Goal: Task Accomplishment & Management: Complete application form

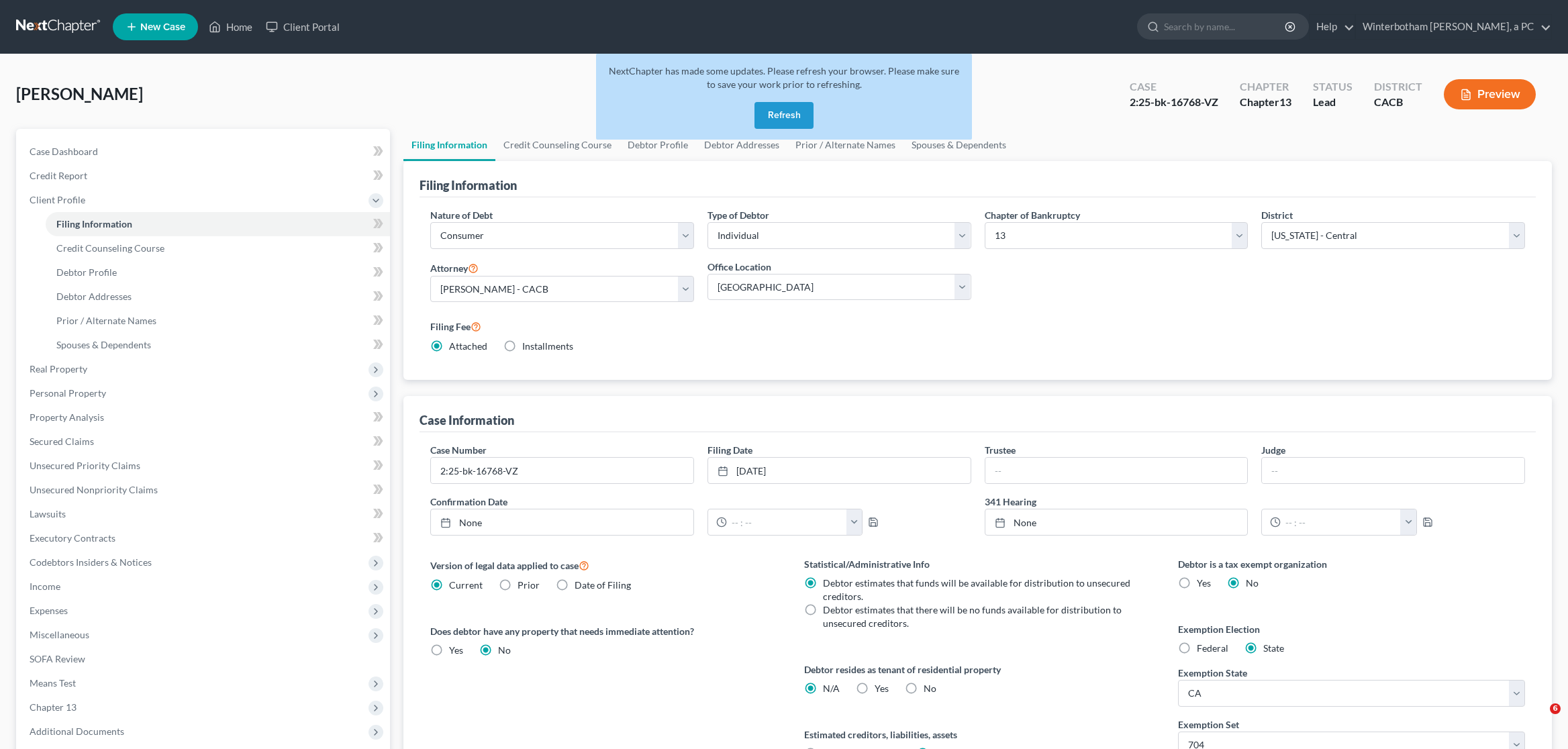
select select "1"
select select "0"
select select "3"
select select "7"
select select "0"
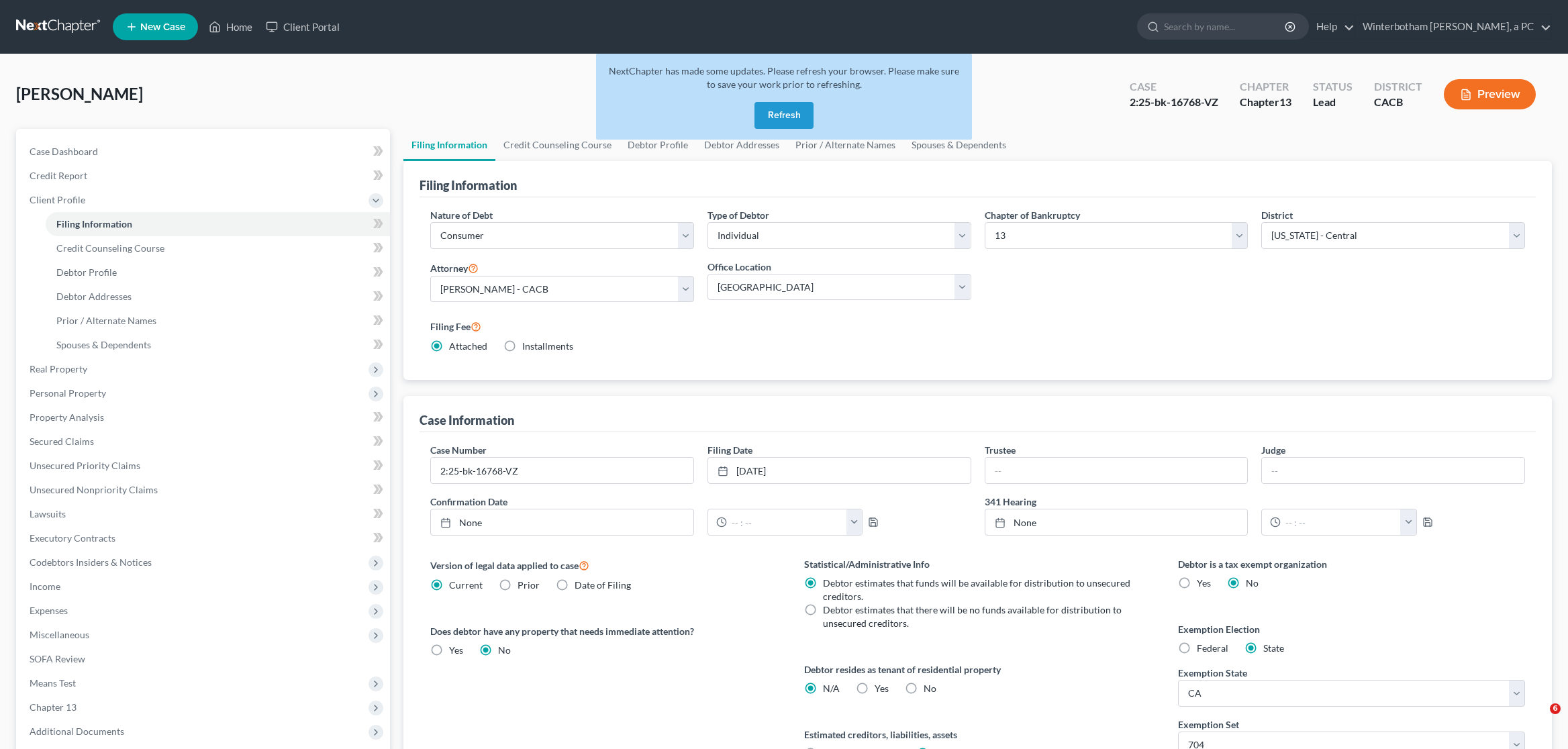
select select "2"
select select "4"
select select "1"
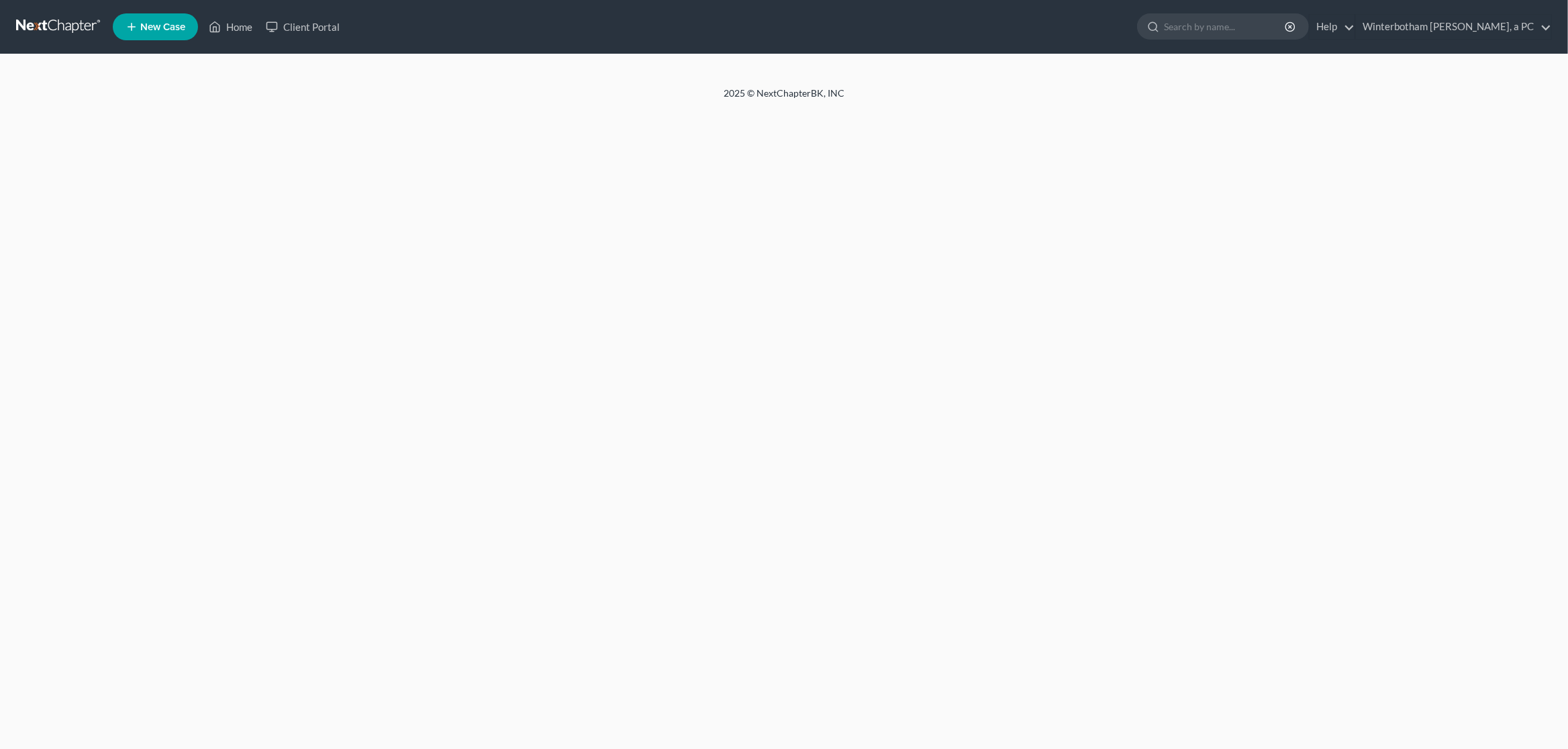
select select "1"
select select "0"
select select "3"
select select "2"
select select "4"
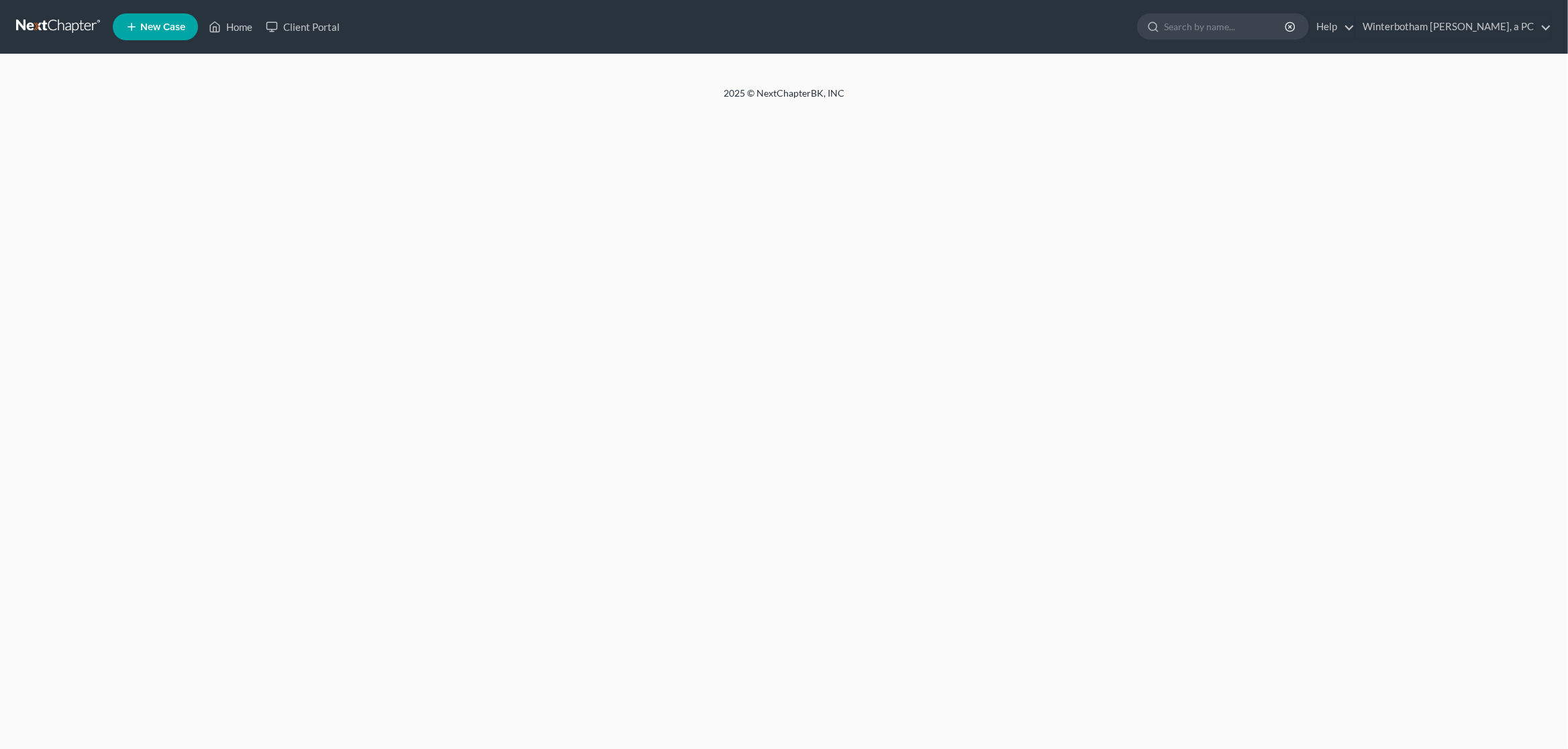
select select "1"
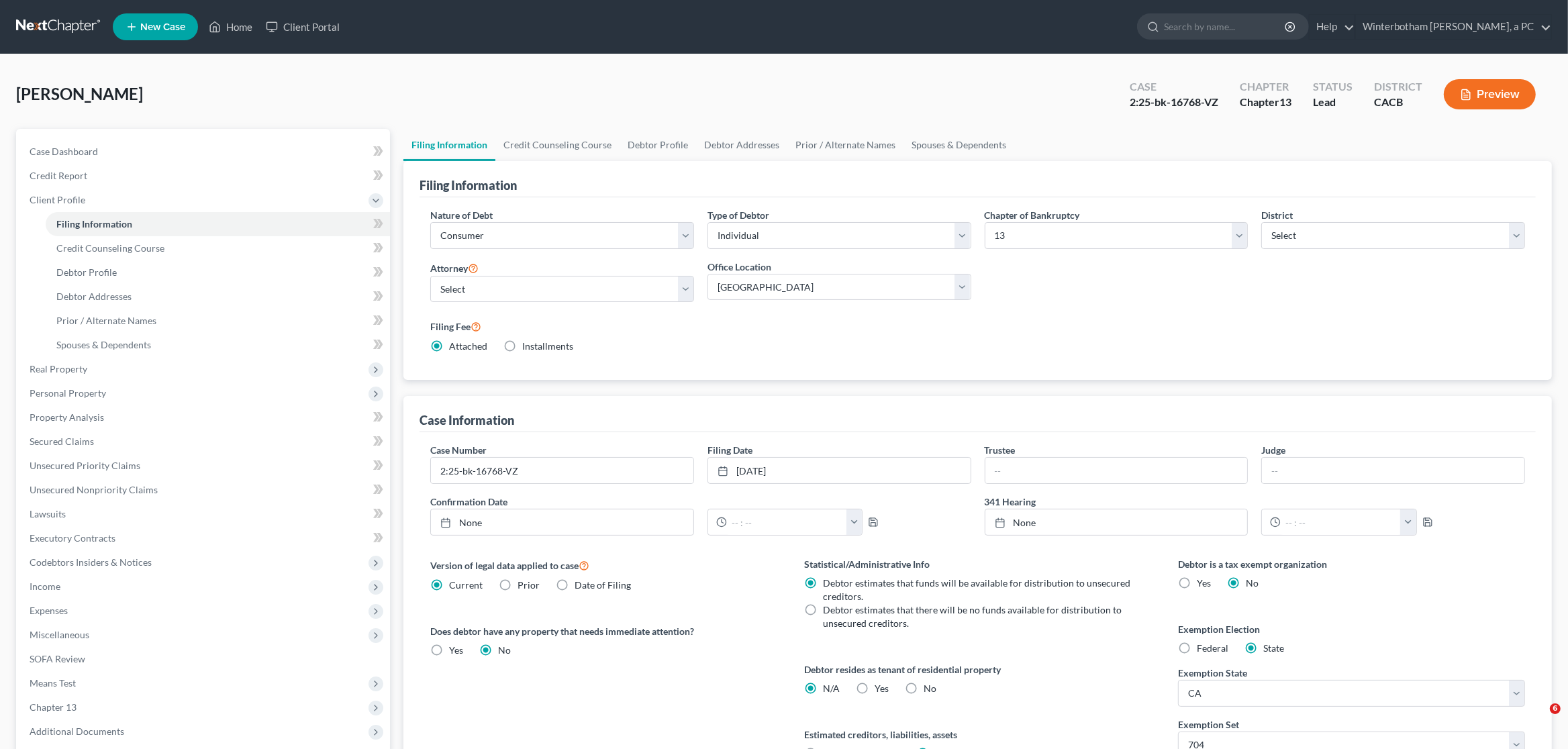
click at [54, 23] on link at bounding box center [59, 27] width 86 height 24
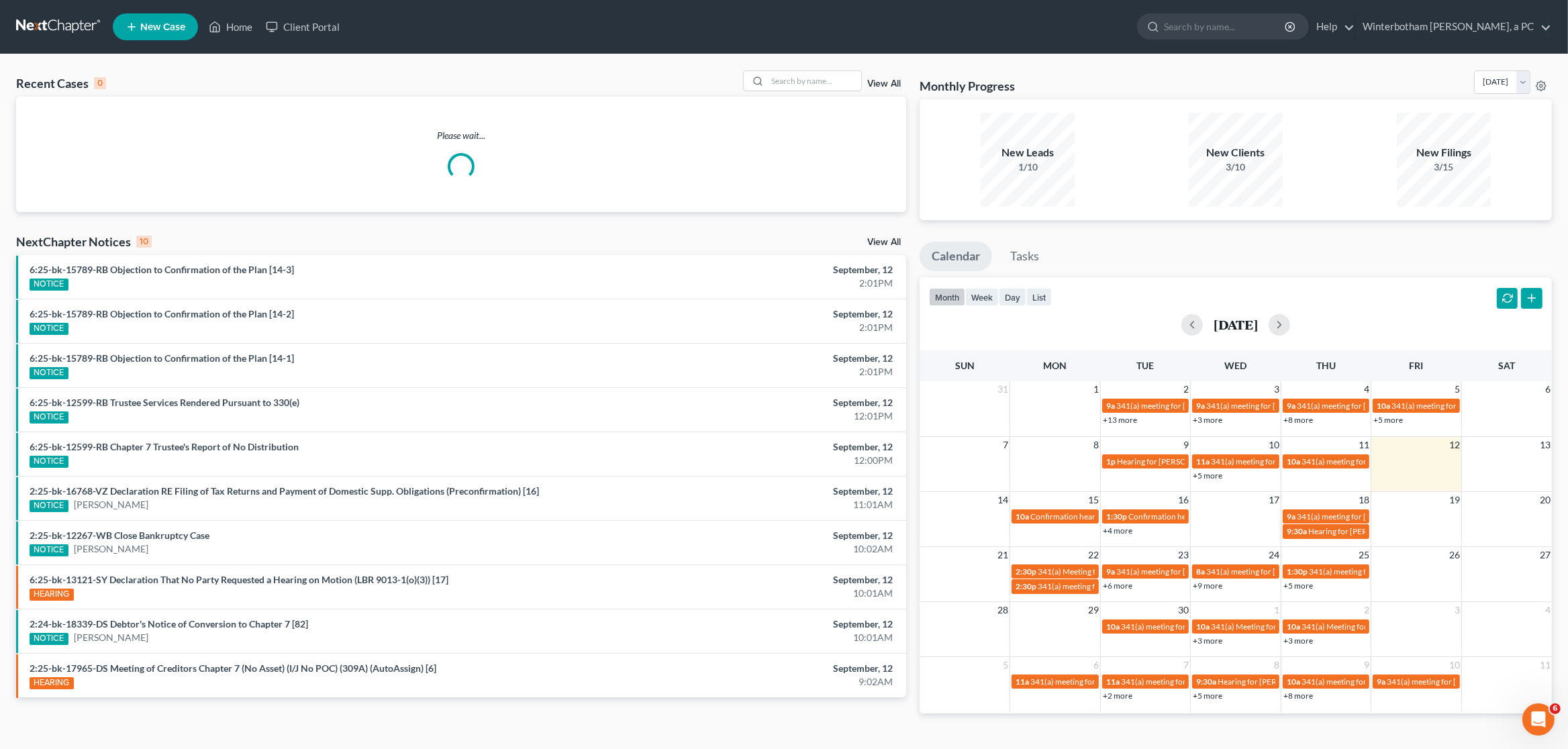
click at [896, 84] on link "View All" at bounding box center [884, 83] width 33 height 9
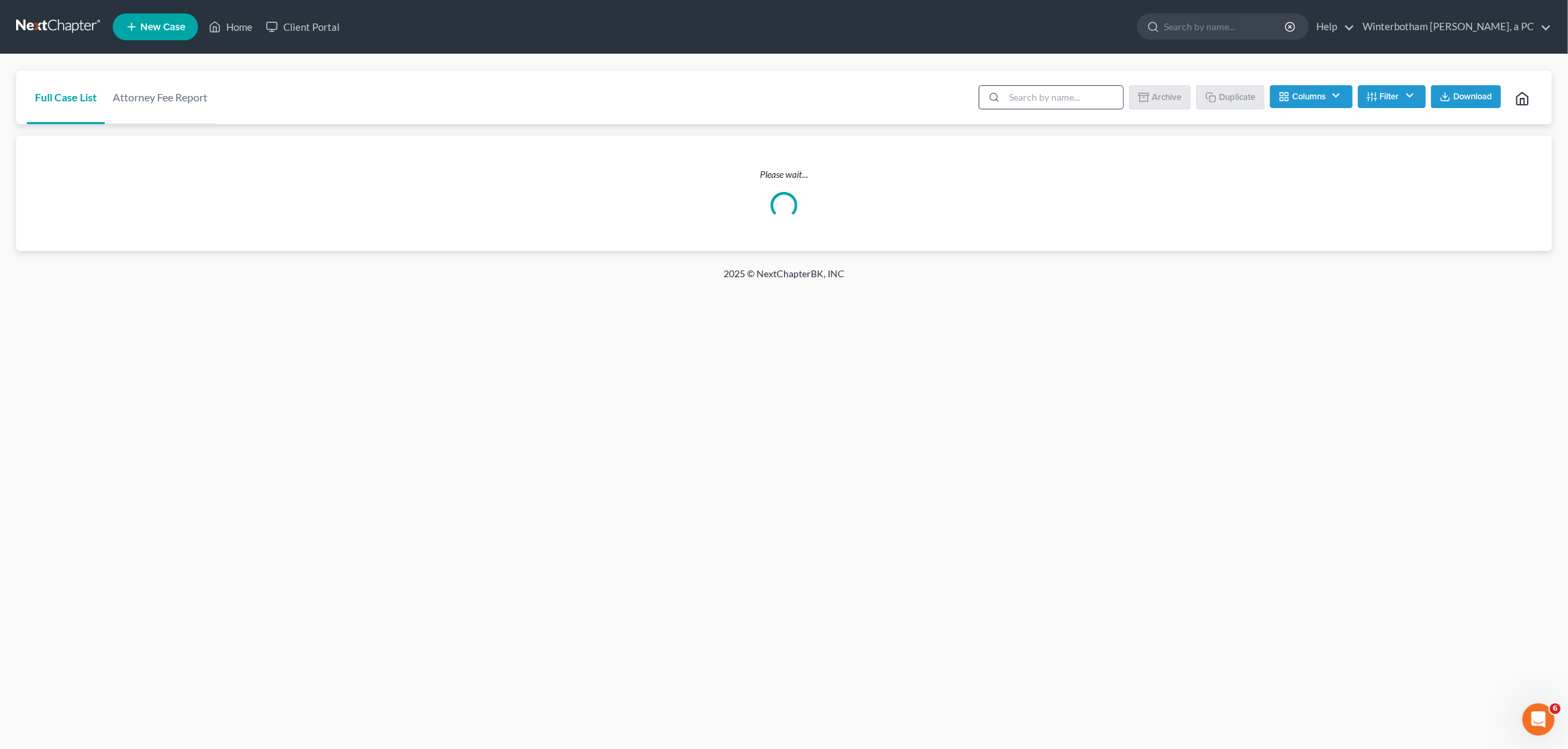
click at [1038, 91] on input "search" at bounding box center [1064, 97] width 119 height 23
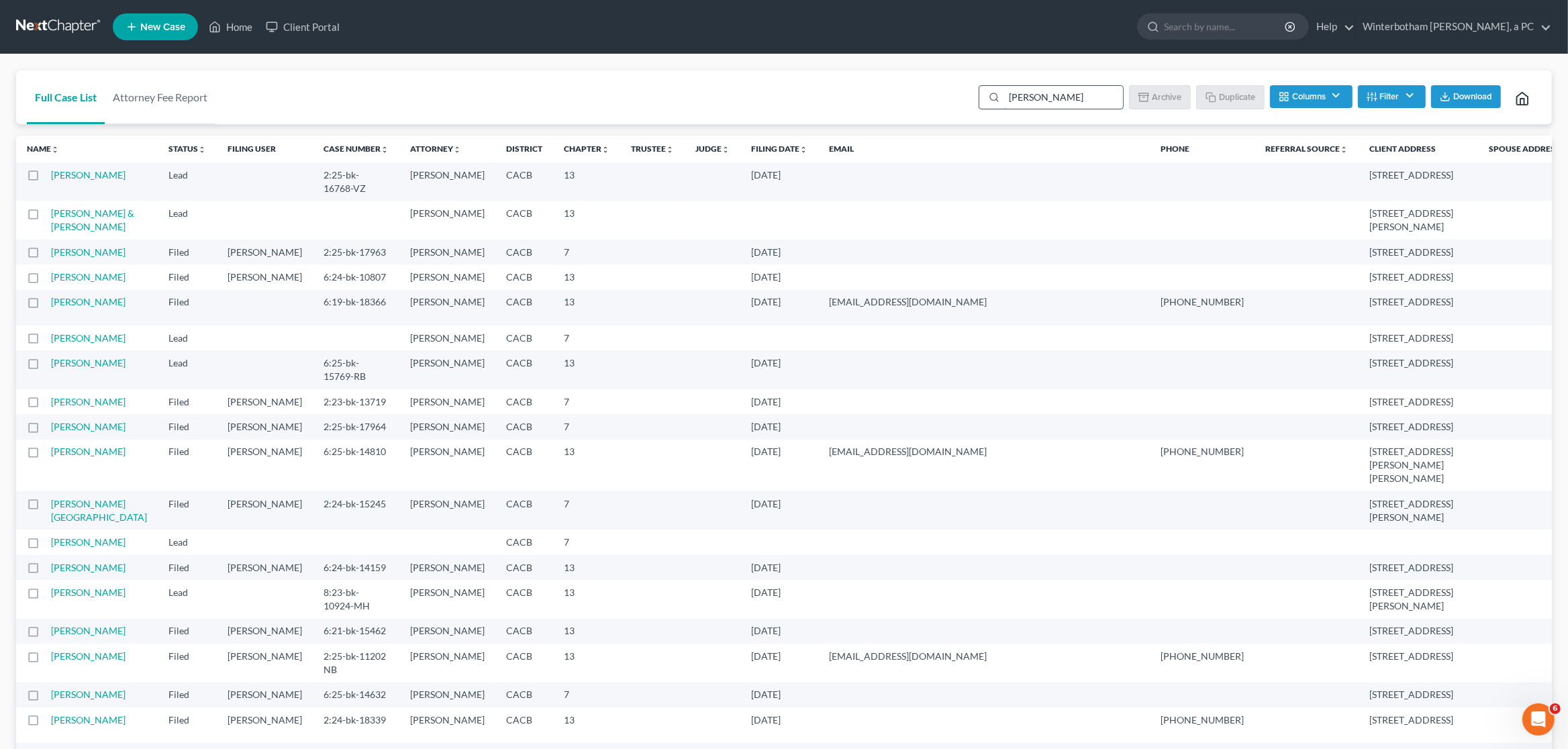
type input "[PERSON_NAME]"
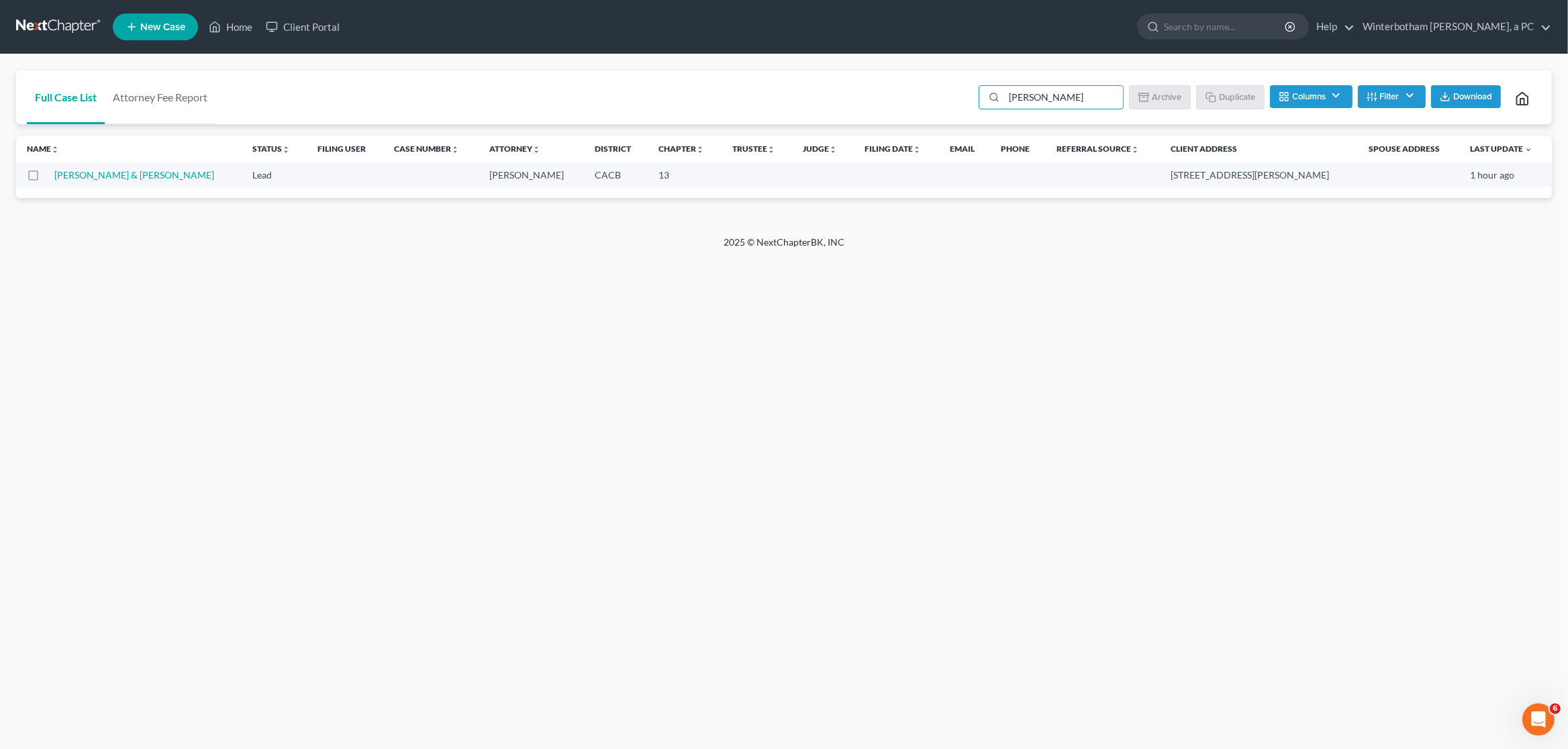
click at [91, 181] on td "[PERSON_NAME] & [PERSON_NAME]" at bounding box center [148, 174] width 187 height 25
click at [93, 173] on link "[PERSON_NAME] & [PERSON_NAME]" at bounding box center [134, 174] width 160 height 11
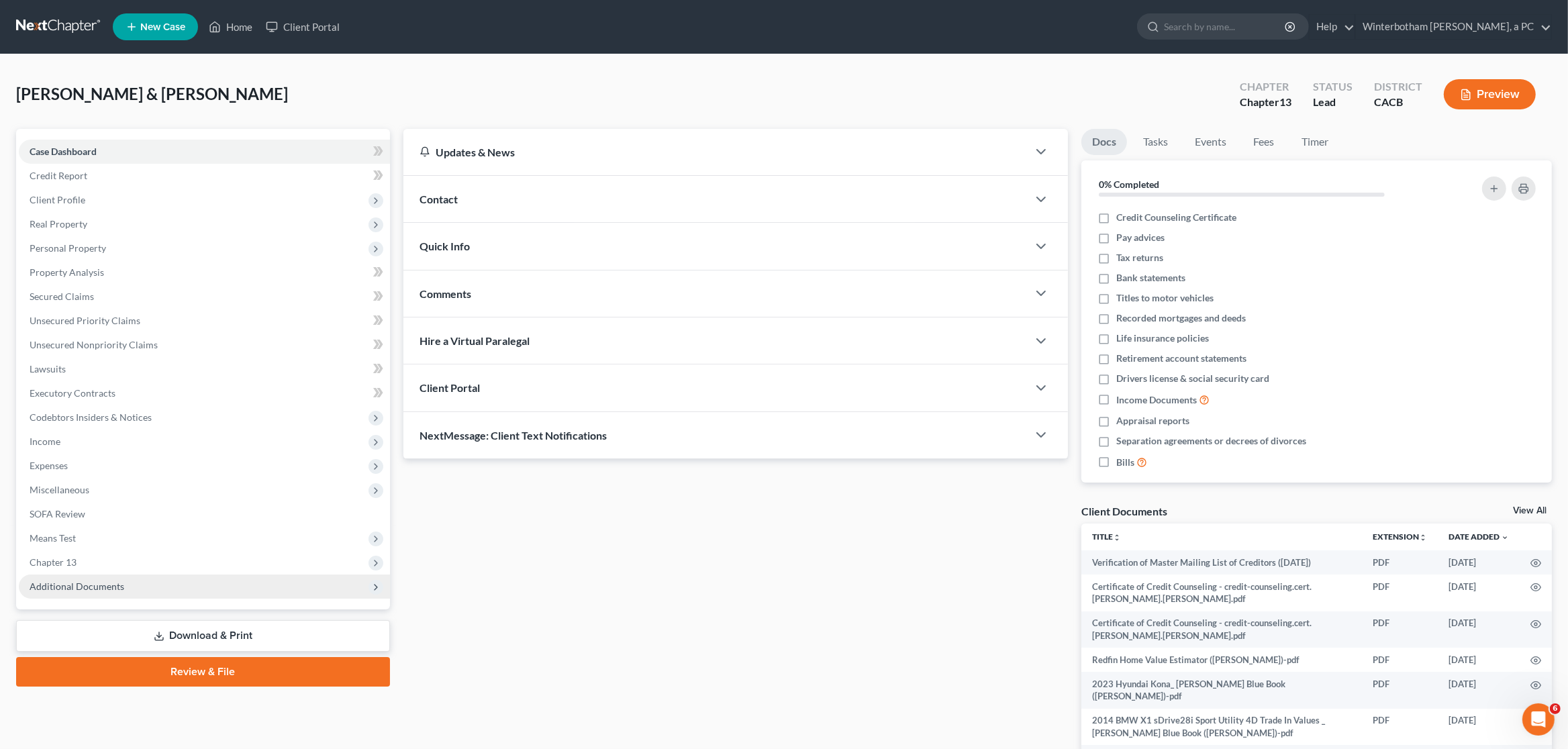
click at [141, 584] on span "Additional Documents" at bounding box center [204, 587] width 371 height 24
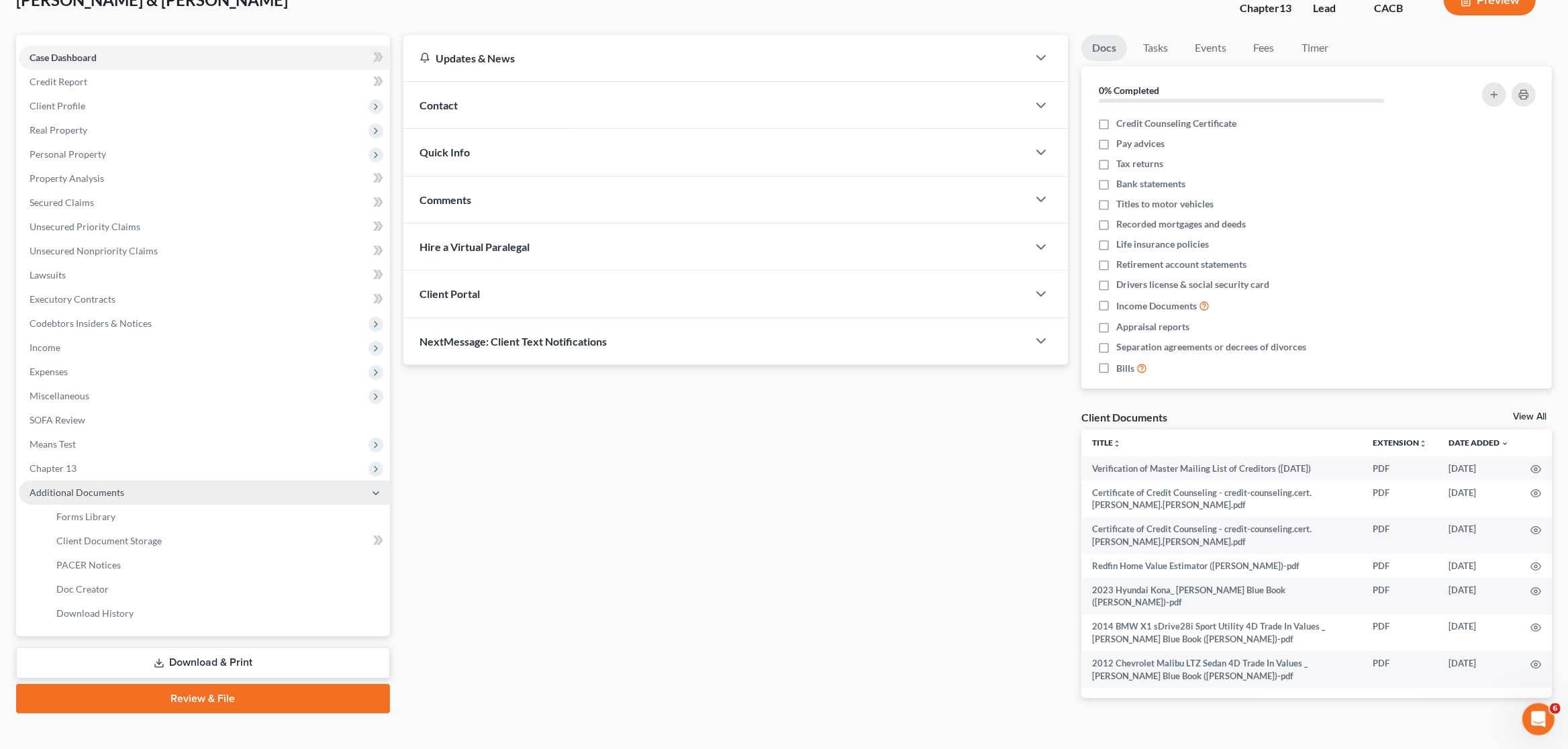
scroll to position [108, 0]
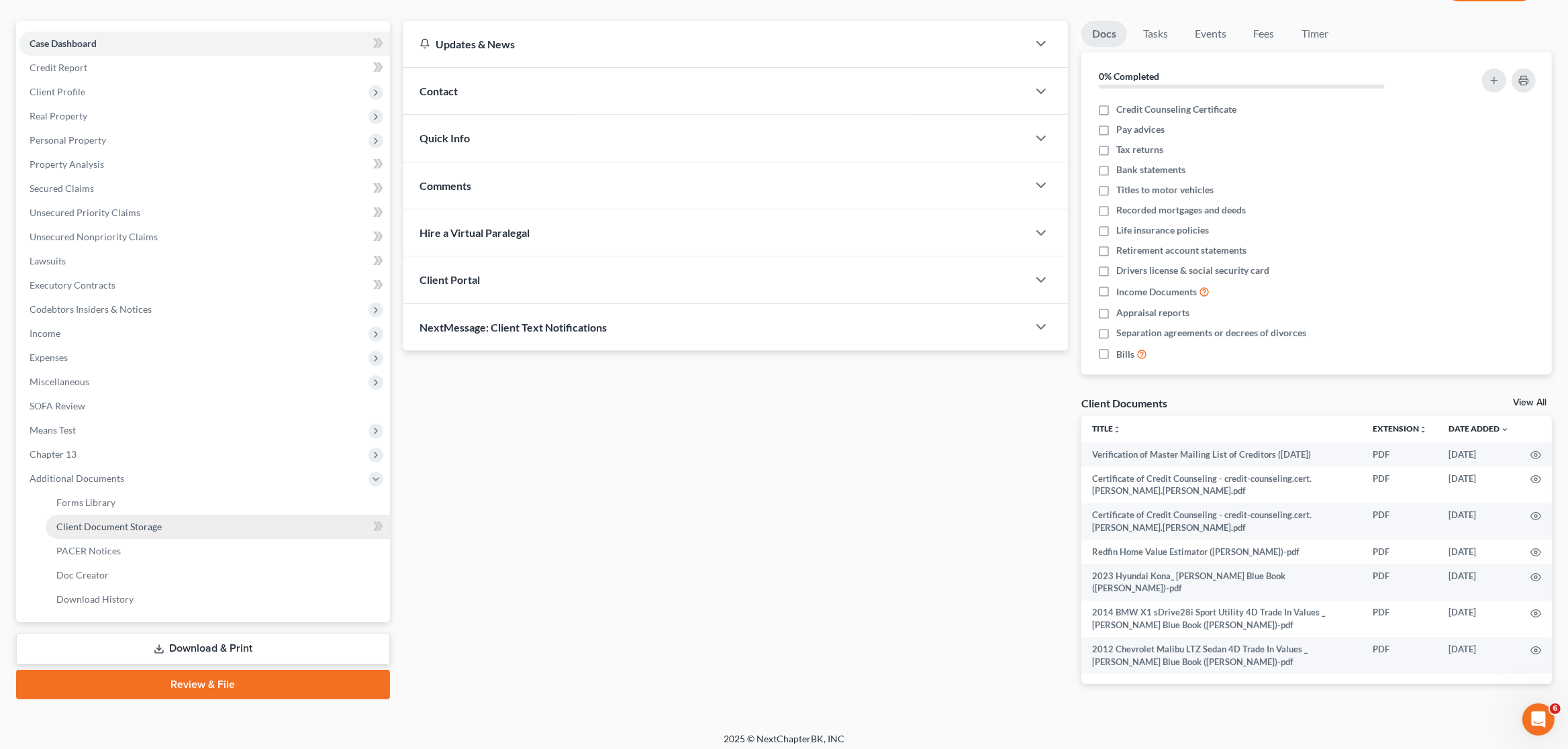
click at [141, 534] on link "Client Document Storage" at bounding box center [217, 527] width 344 height 24
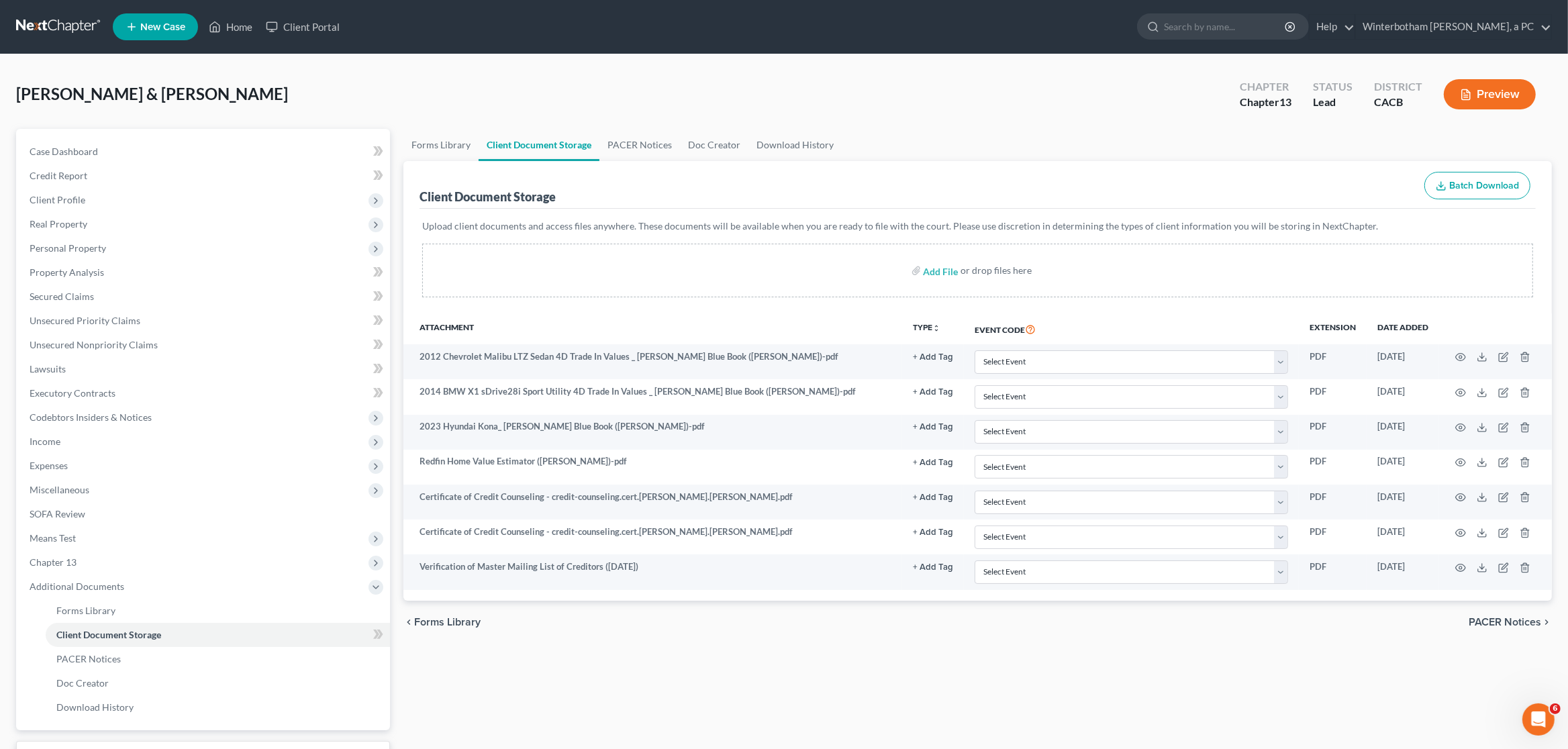
click at [505, 687] on div "Forms Library Client Document Storage PACER Notices Doc Creator Download Histor…" at bounding box center [978, 468] width 1162 height 679
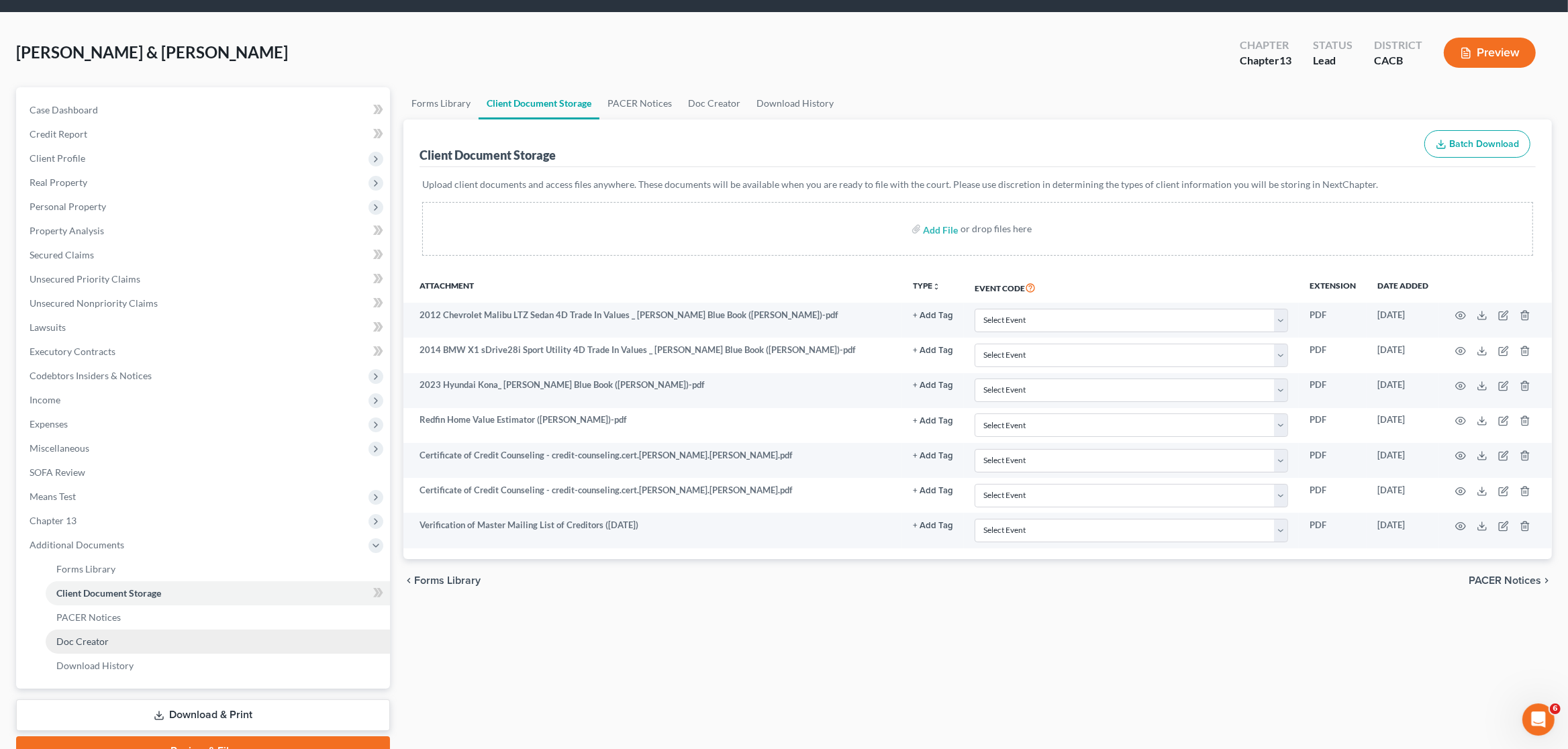
scroll to position [70, 0]
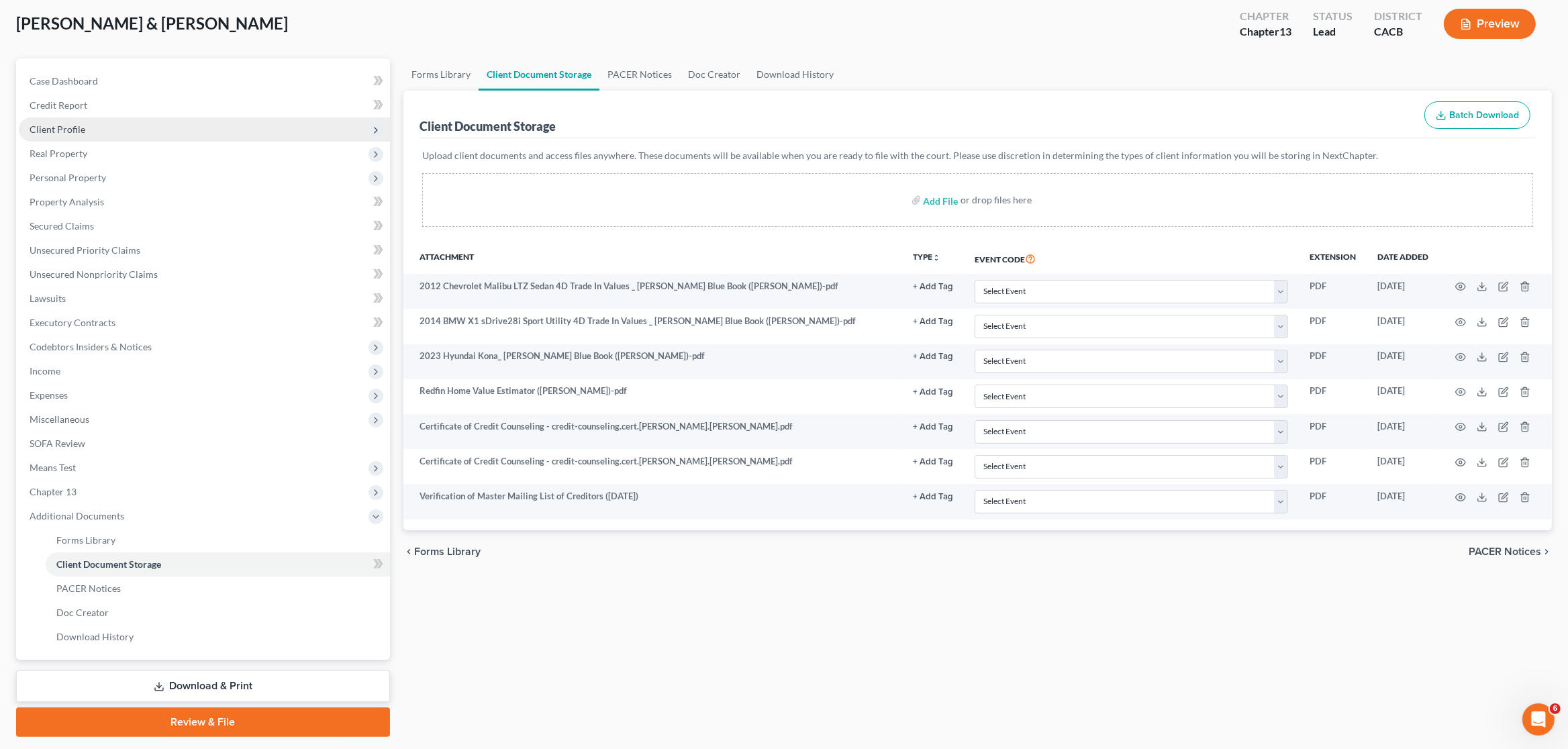
click at [54, 128] on span "Client Profile" at bounding box center [57, 129] width 56 height 11
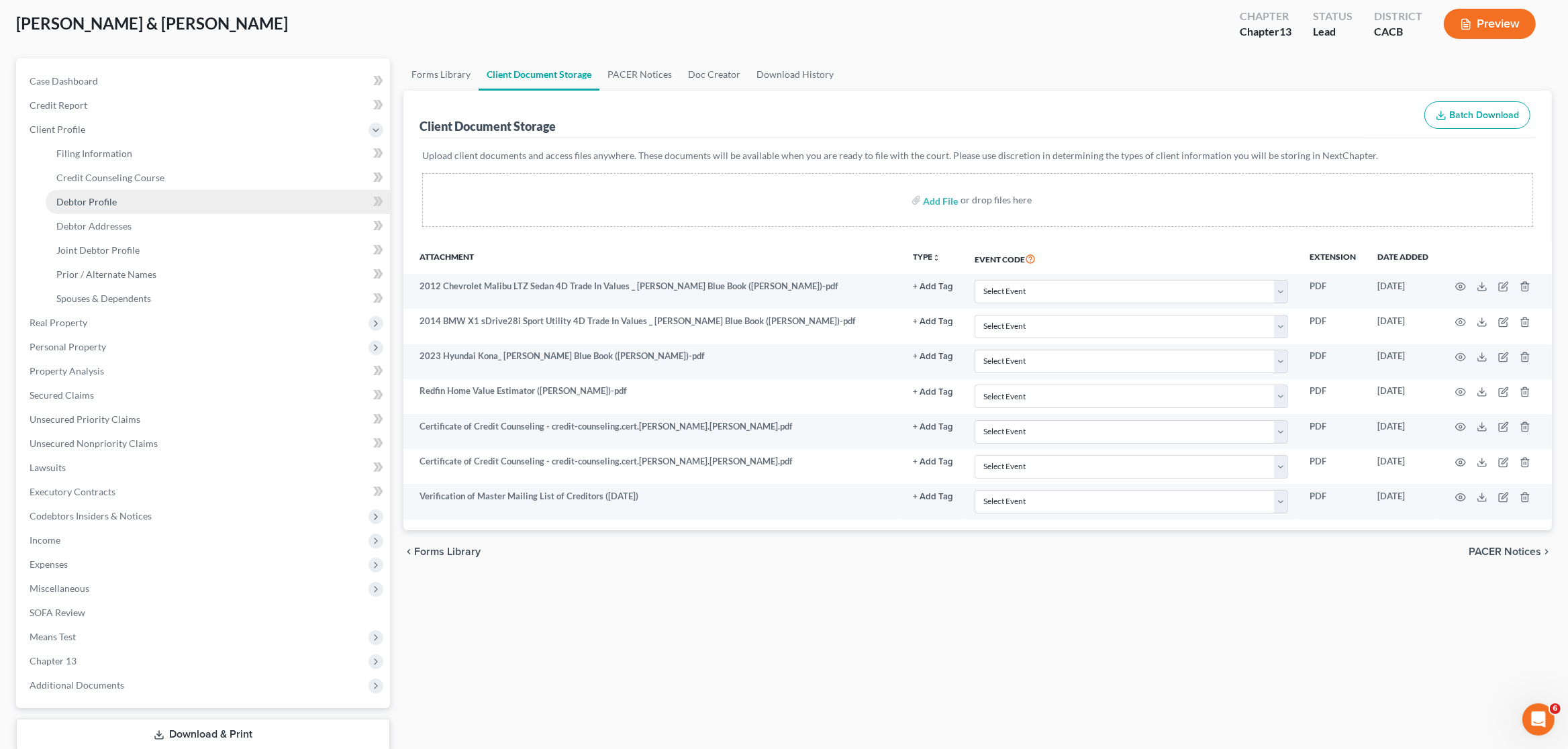
click at [91, 210] on link "Debtor Profile" at bounding box center [217, 202] width 344 height 24
select select "1"
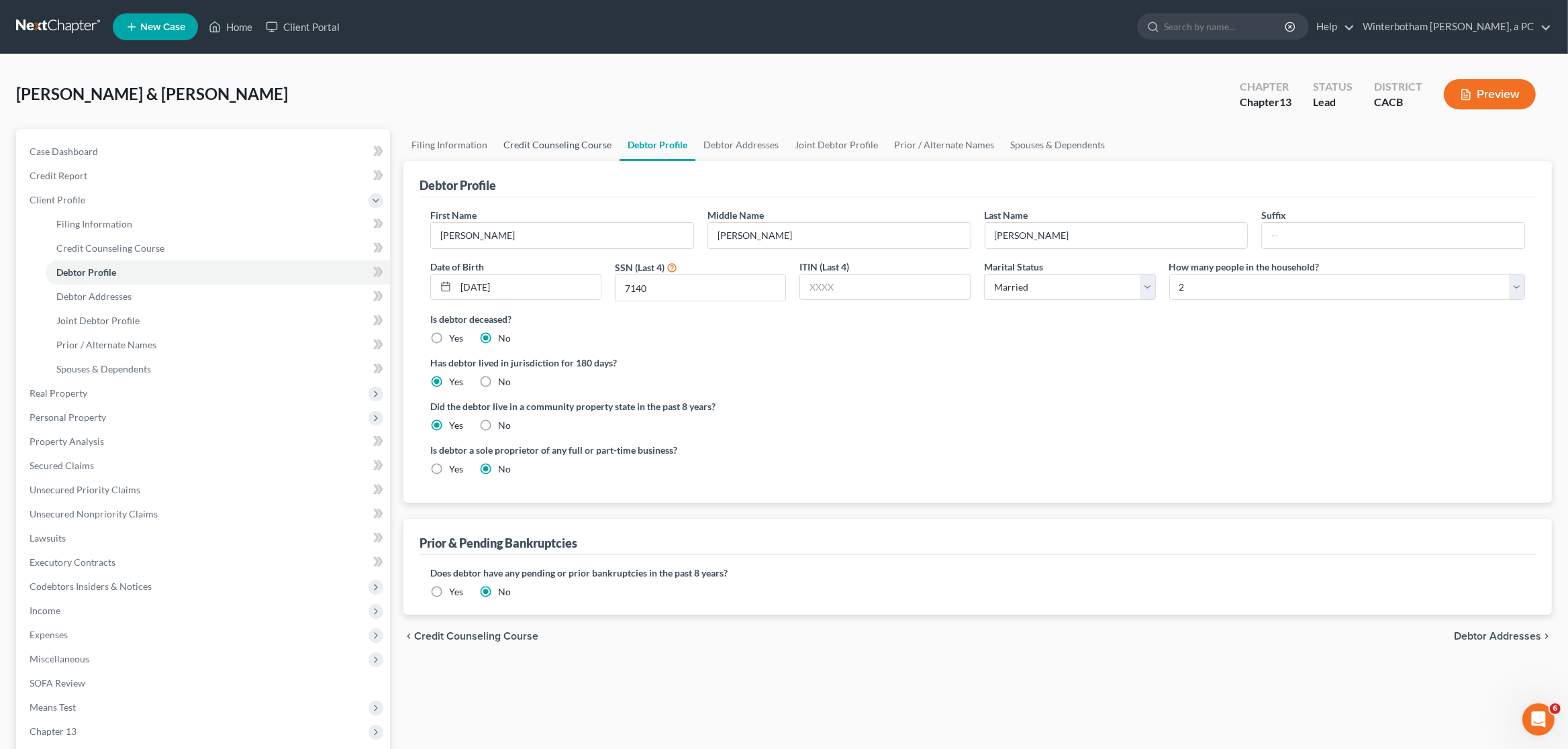
click at [556, 150] on link "Credit Counseling Course" at bounding box center [558, 145] width 124 height 33
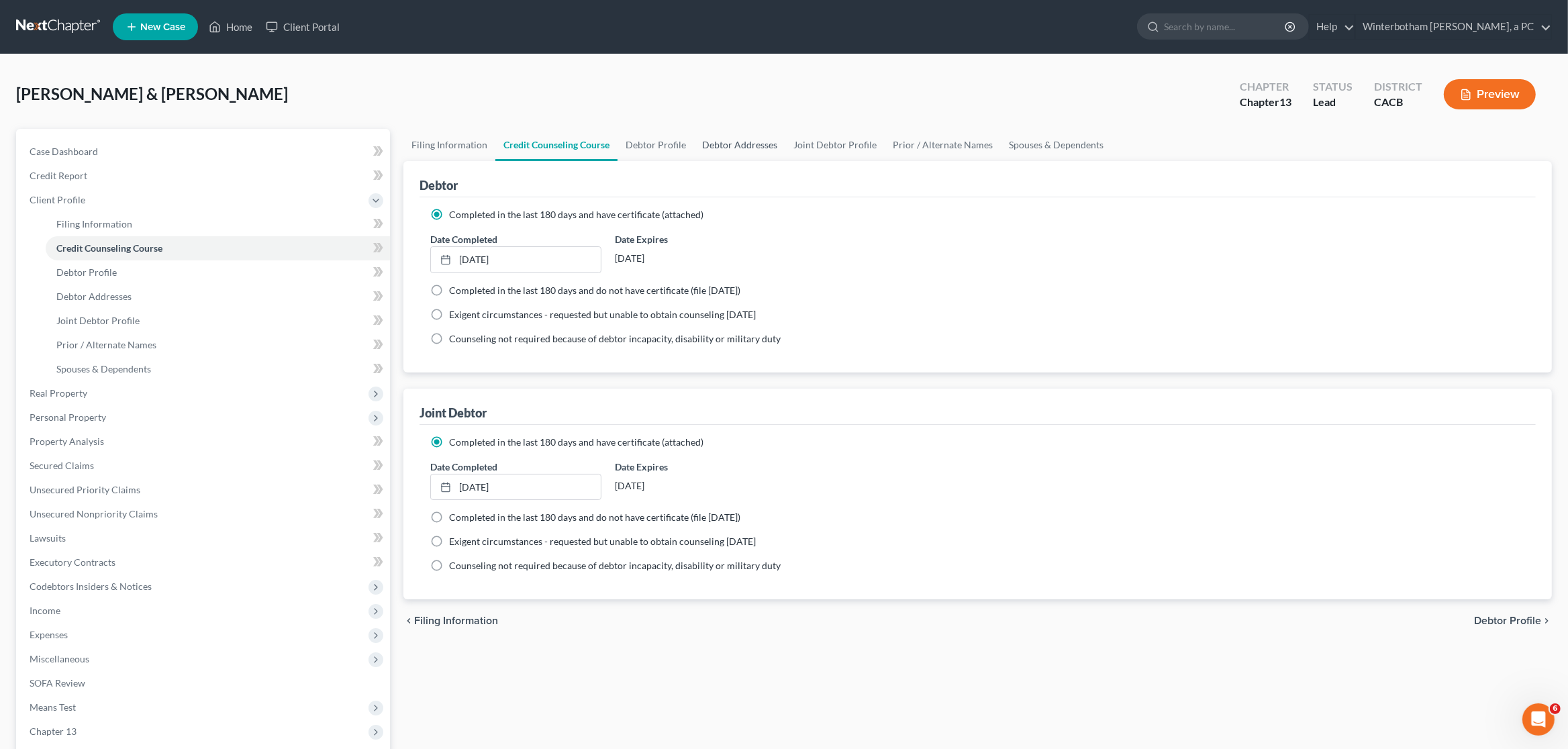
click at [733, 147] on link "Debtor Addresses" at bounding box center [739, 145] width 91 height 33
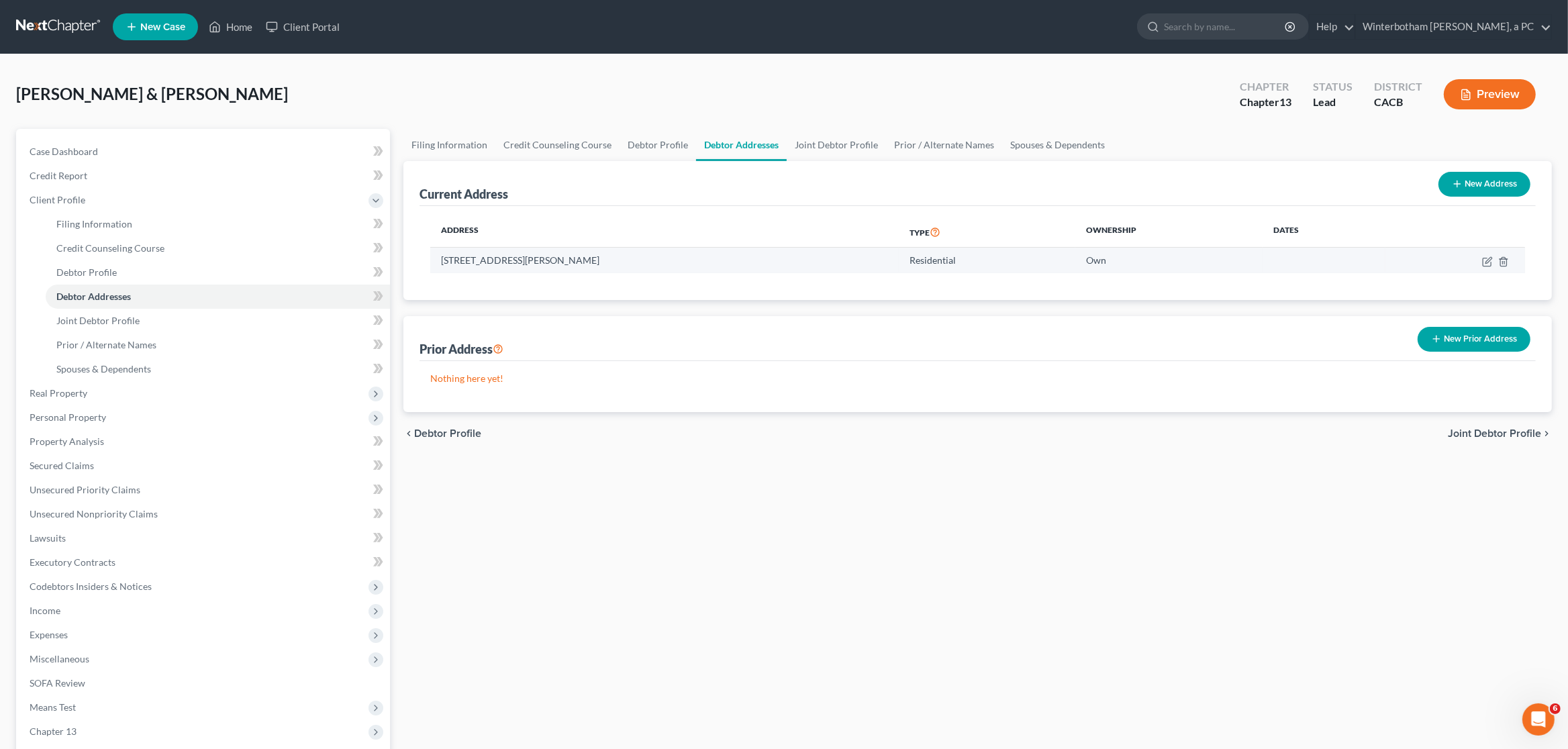
drag, startPoint x: 628, startPoint y: 259, endPoint x: 440, endPoint y: 261, distance: 188.0
click at [440, 261] on td "[STREET_ADDRESS][PERSON_NAME]" at bounding box center [665, 261] width 468 height 26
copy td "[STREET_ADDRESS][PERSON_NAME]"
